Goal: Find specific page/section: Find specific page/section

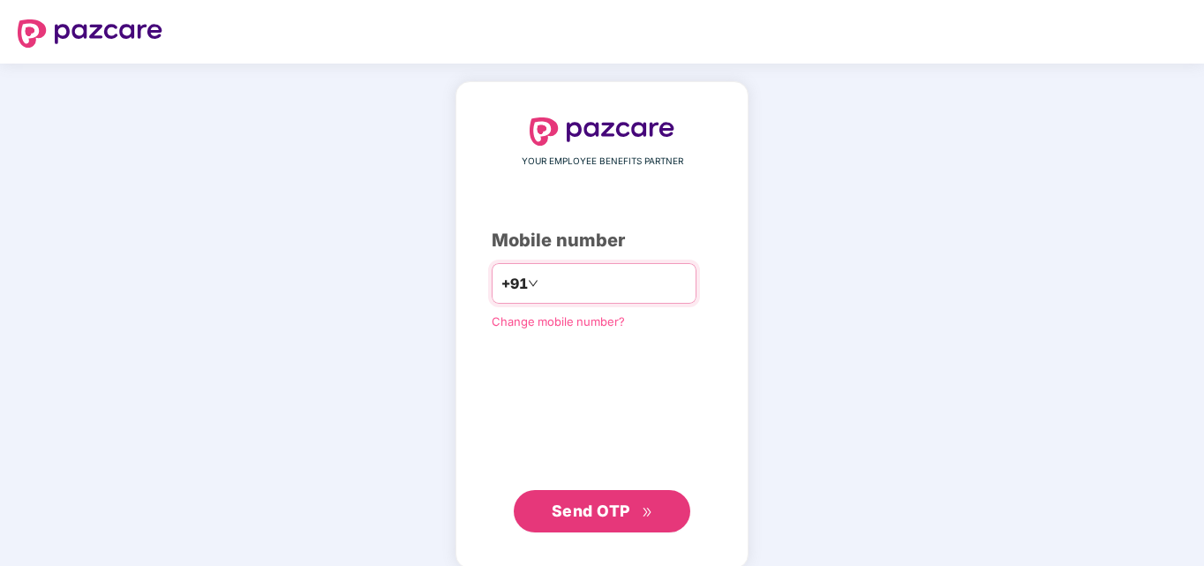
type input "**********"
click at [600, 511] on span "Send OTP" at bounding box center [591, 511] width 79 height 19
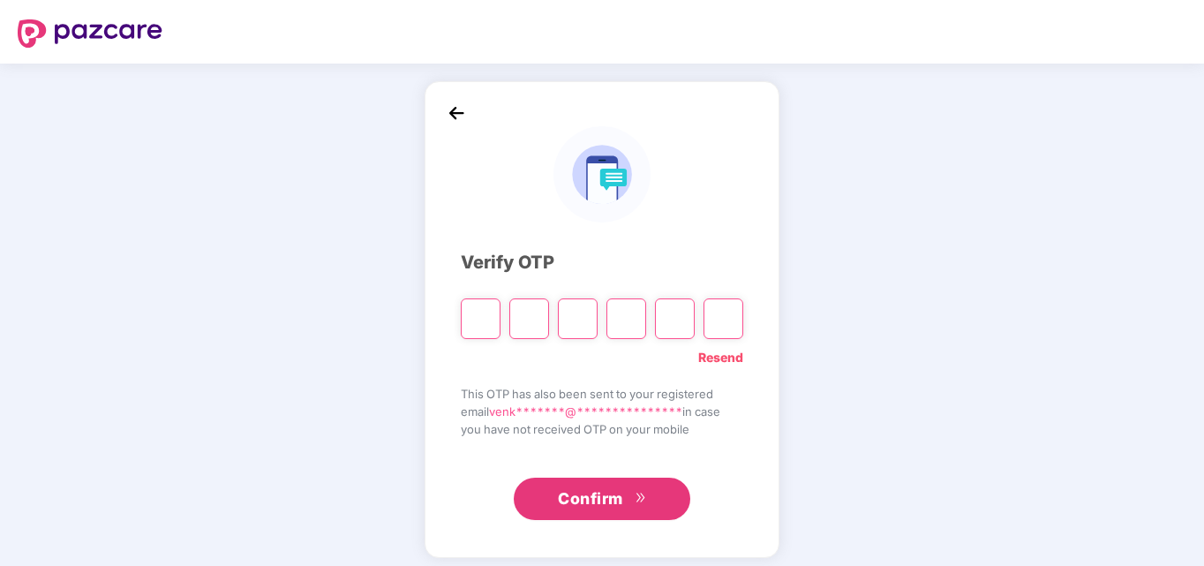
type input "*"
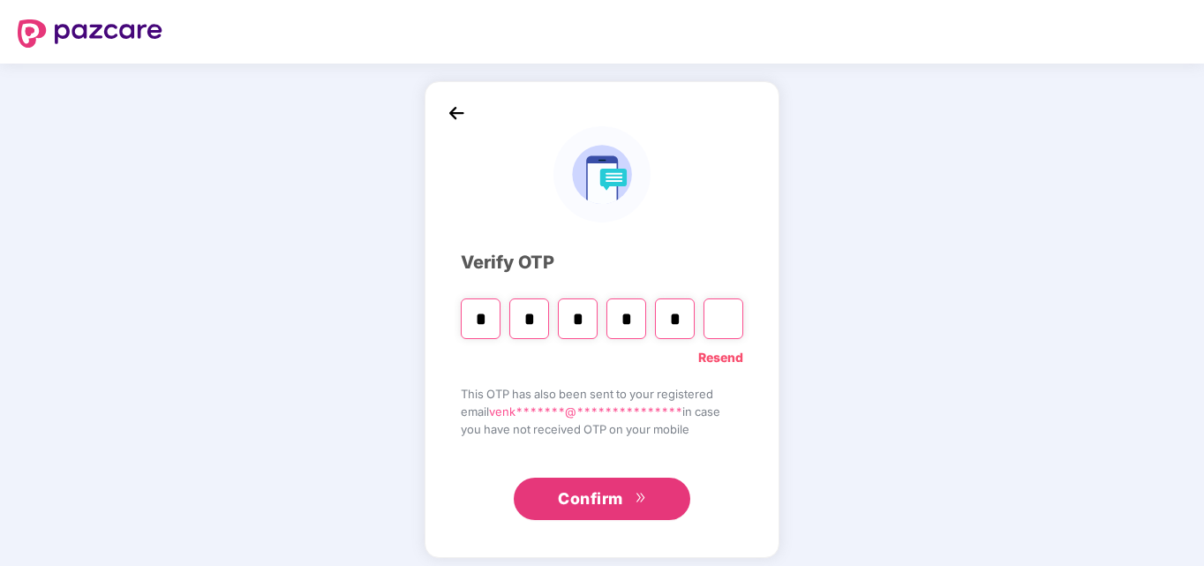
type input "*"
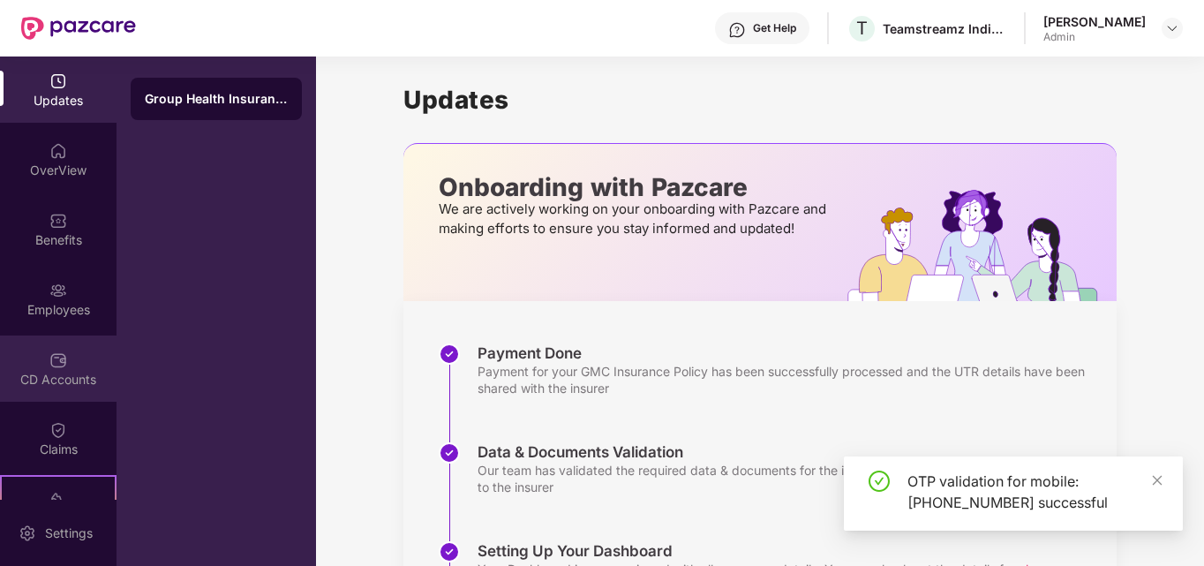
click at [66, 367] on div "CD Accounts" at bounding box center [58, 369] width 117 height 66
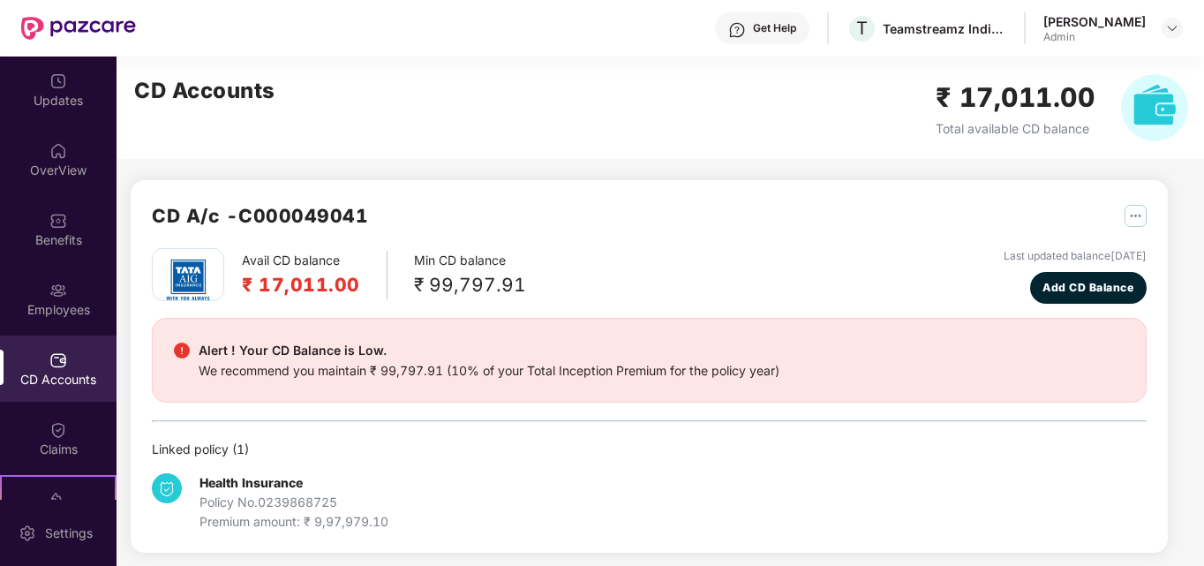
scroll to position [8, 0]
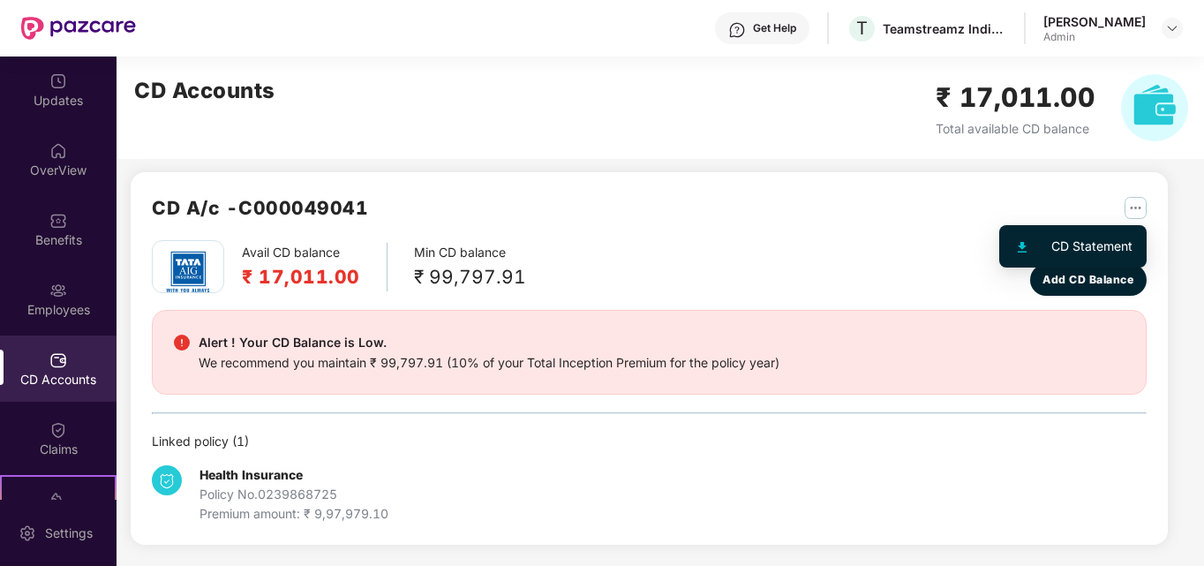
click at [1107, 243] on div "CD Statement" at bounding box center [1092, 246] width 81 height 19
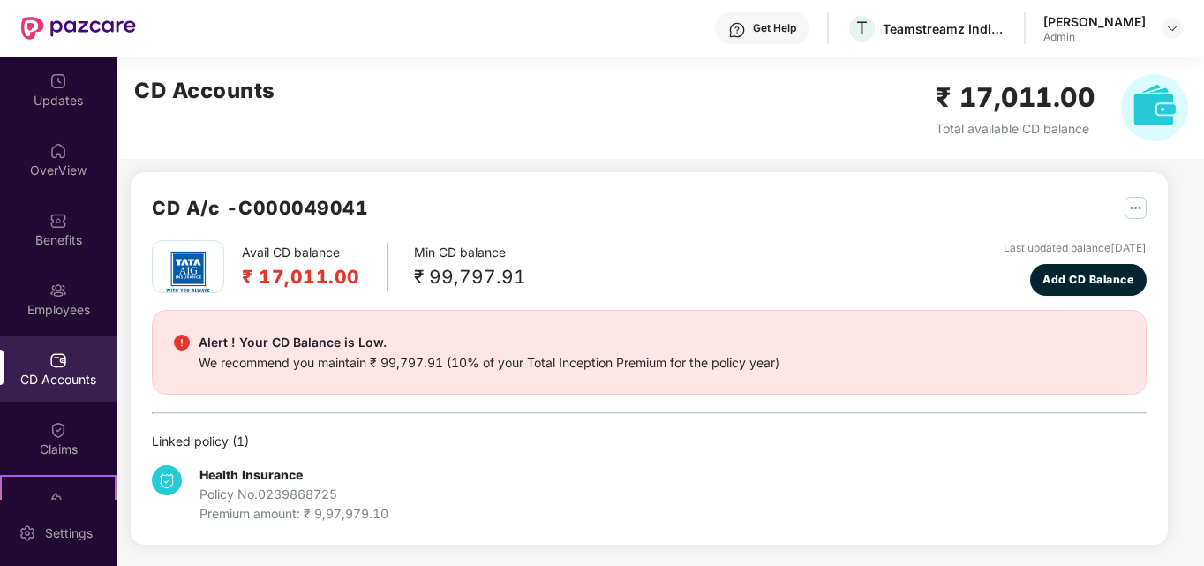
click at [1004, 249] on div "Last updated balance [DATE]" at bounding box center [1075, 248] width 143 height 17
click at [1153, 109] on img at bounding box center [1154, 107] width 67 height 67
click at [1043, 111] on h2 "₹ 17,011.00" at bounding box center [1016, 97] width 160 height 41
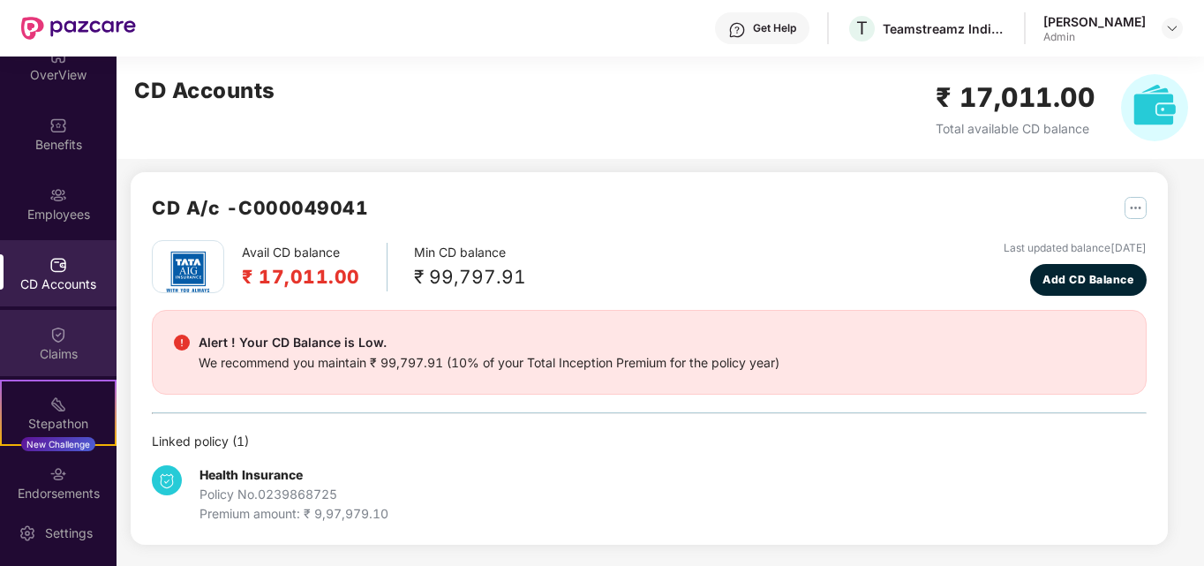
scroll to position [185, 0]
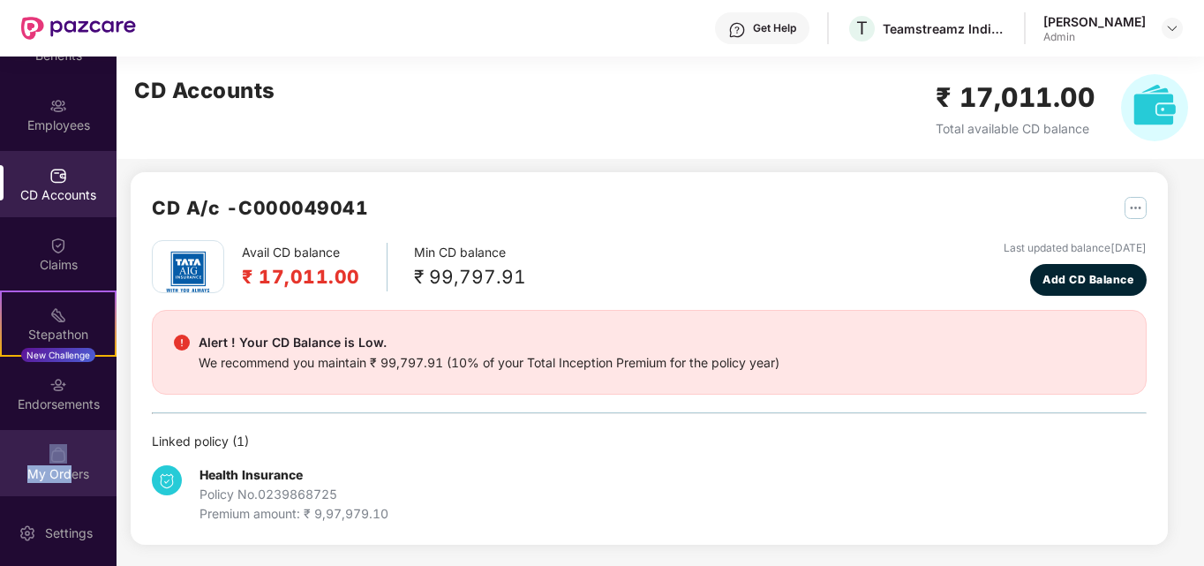
click at [67, 460] on div "My Orders" at bounding box center [58, 463] width 117 height 66
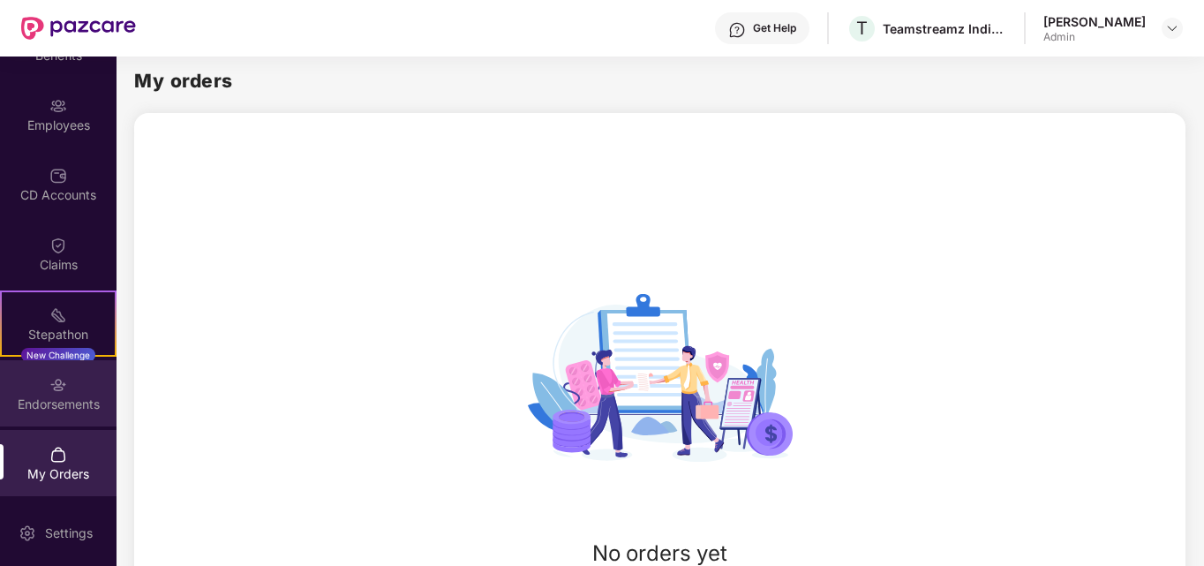
click at [31, 388] on div "Endorsements" at bounding box center [58, 393] width 117 height 66
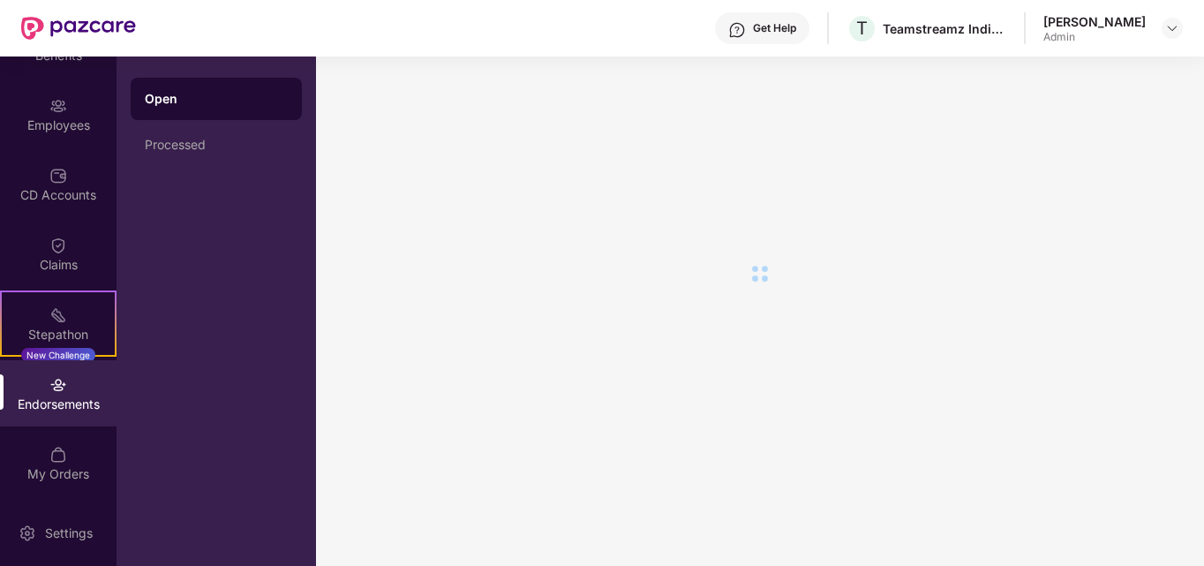
scroll to position [0, 0]
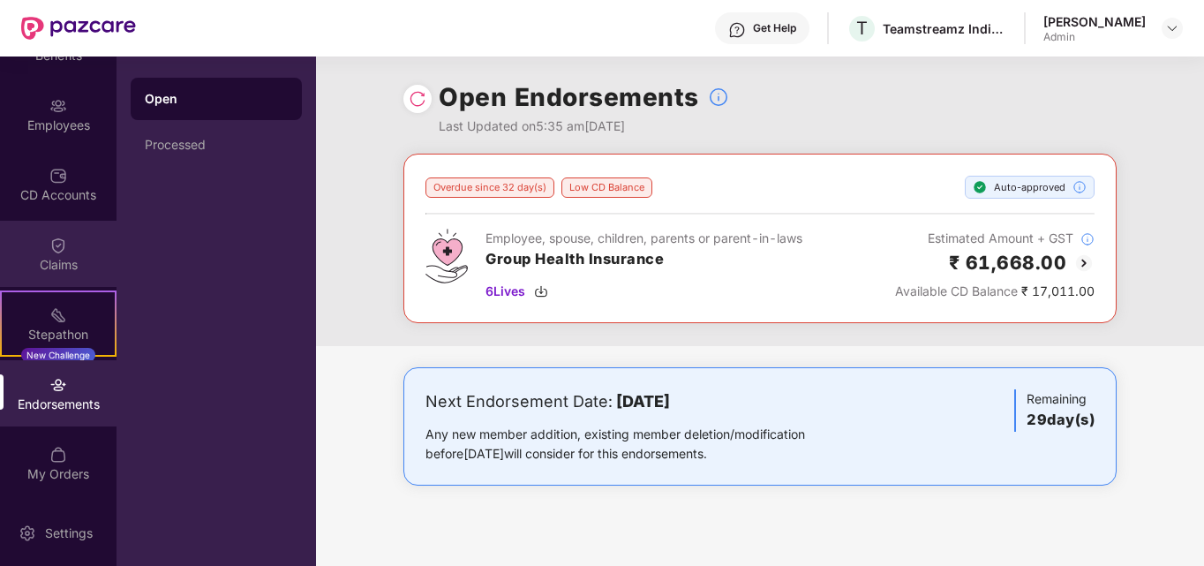
click at [34, 253] on div "Claims" at bounding box center [58, 254] width 117 height 66
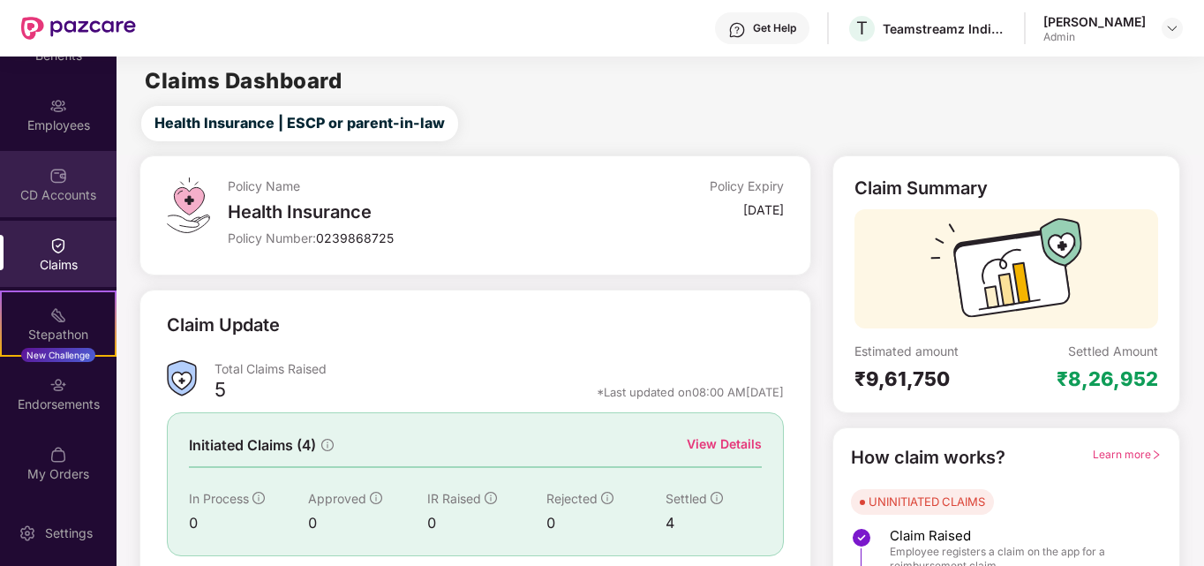
click at [57, 177] on img at bounding box center [58, 176] width 18 height 18
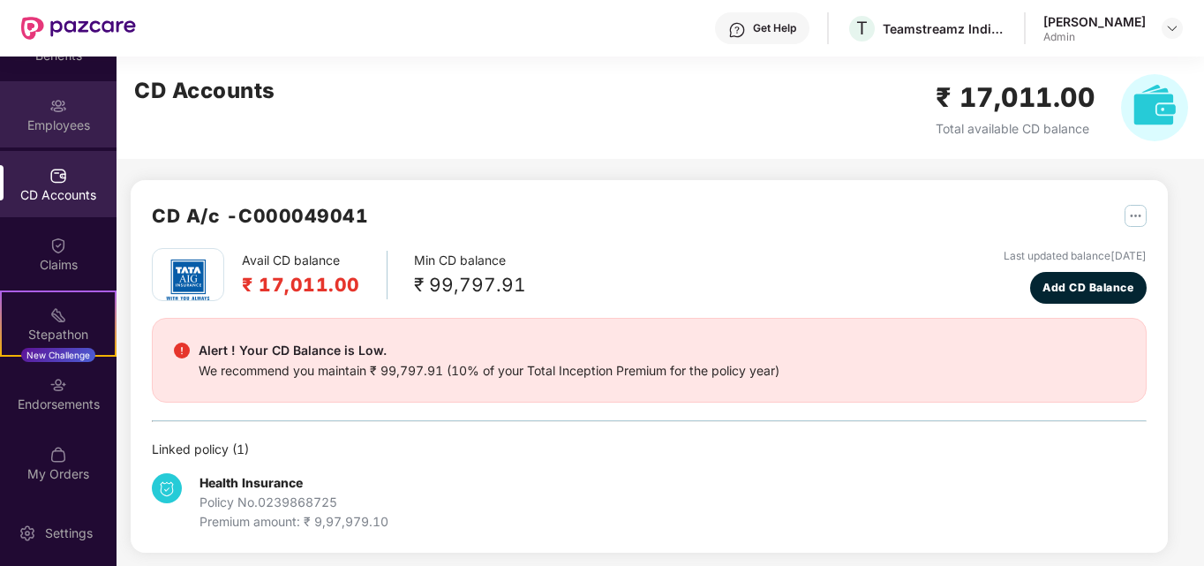
click at [48, 126] on div "Employees" at bounding box center [58, 126] width 117 height 18
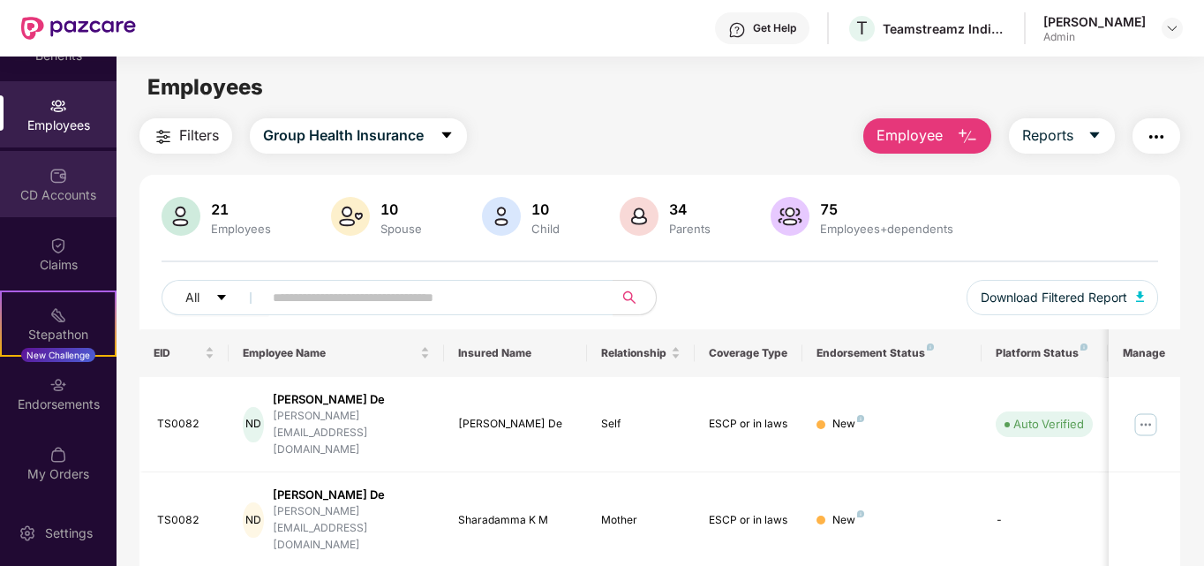
click at [65, 193] on div "CD Accounts" at bounding box center [58, 195] width 117 height 18
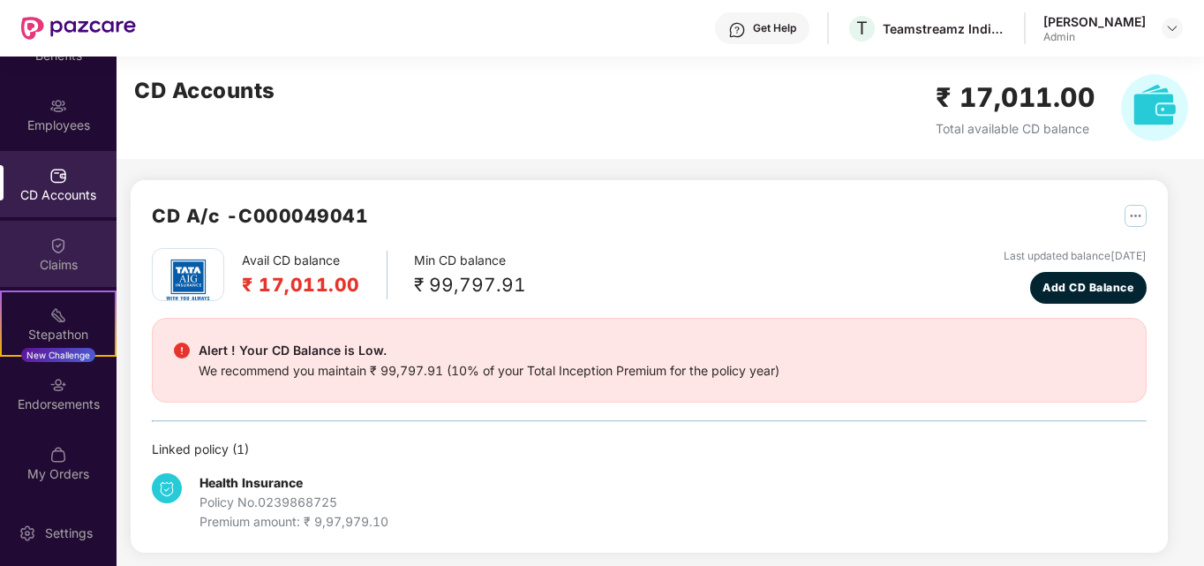
click at [71, 265] on div "Claims" at bounding box center [58, 265] width 117 height 18
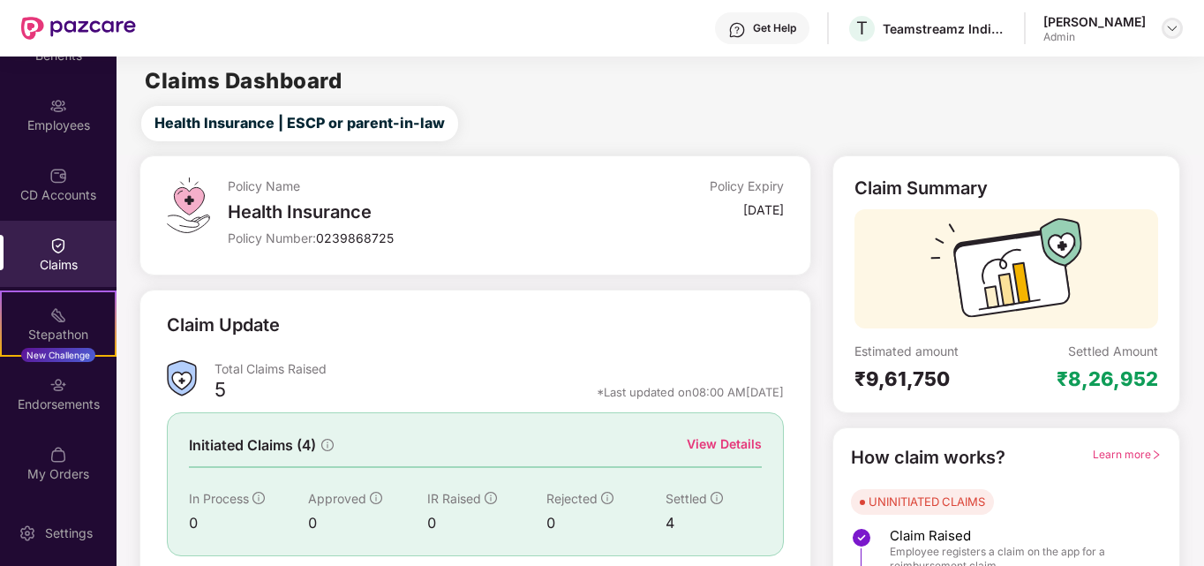
click at [1170, 28] on img at bounding box center [1172, 28] width 14 height 14
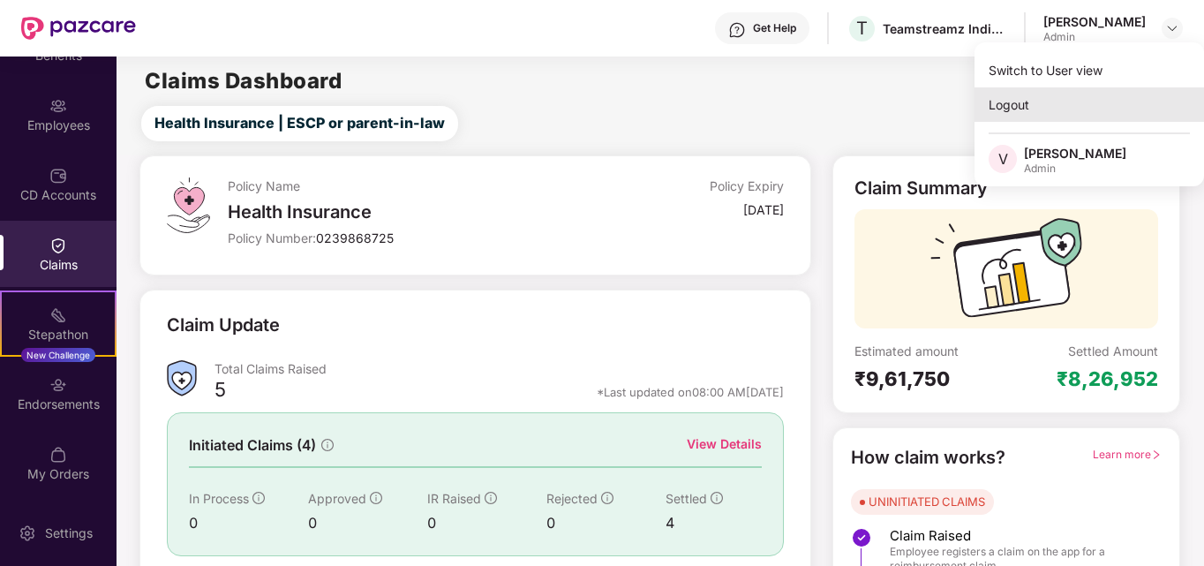
click at [1002, 114] on div "Logout" at bounding box center [1090, 104] width 230 height 34
